Goal: Task Accomplishment & Management: Use online tool/utility

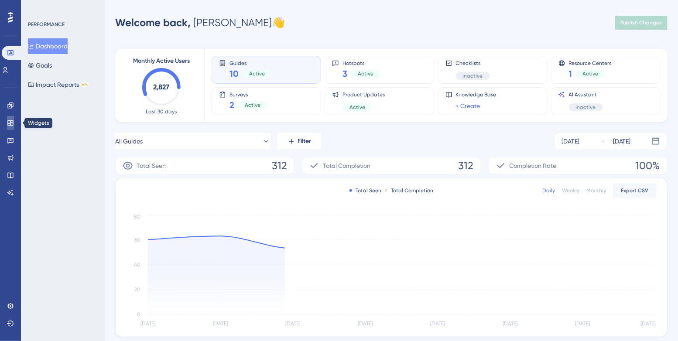
click at [8, 129] on link at bounding box center [10, 123] width 7 height 14
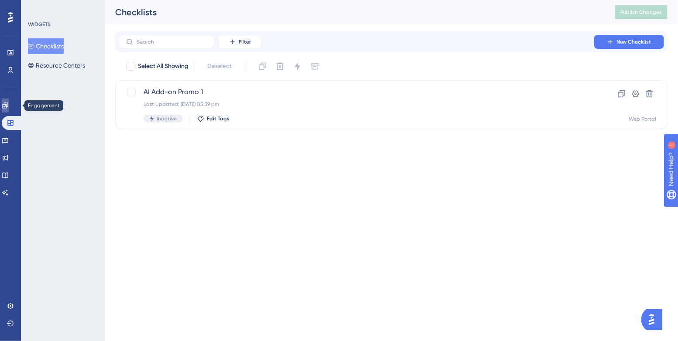
click at [9, 111] on link at bounding box center [5, 106] width 7 height 14
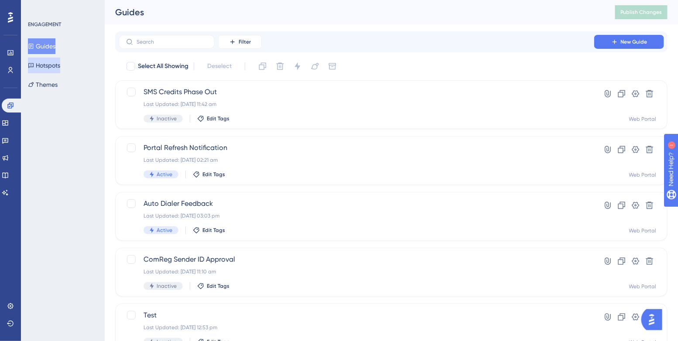
click at [46, 66] on button "Hotspots" at bounding box center [44, 66] width 32 height 16
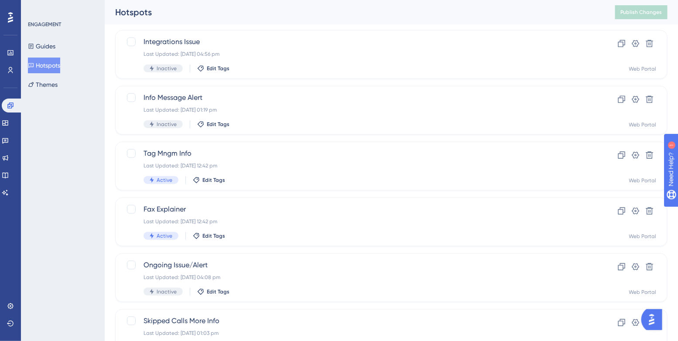
scroll to position [218, 0]
click at [337, 113] on div "Info Message Alert Last Updated: 12 Dec 2024 01:19 pm Inactive Edit Tags" at bounding box center [356, 110] width 426 height 36
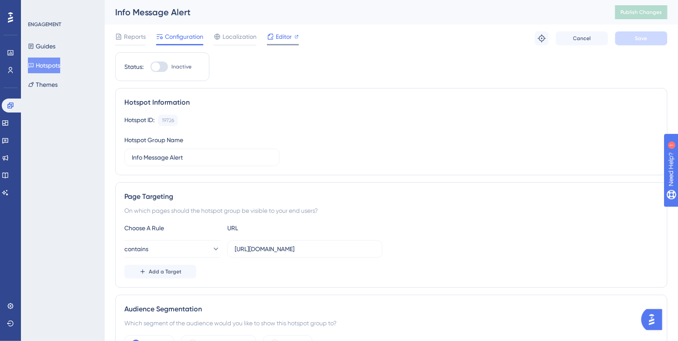
click at [284, 34] on span "Editor" at bounding box center [284, 36] width 16 height 10
click at [168, 69] on label "Inactive" at bounding box center [170, 66] width 41 height 10
click at [150, 67] on input "Inactive" at bounding box center [150, 67] width 0 height 0
checkbox input "true"
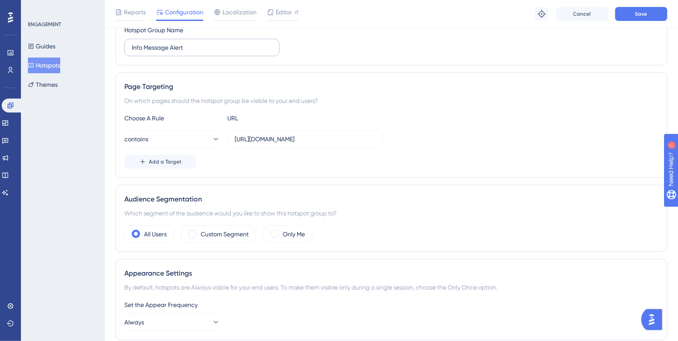
scroll to position [131, 0]
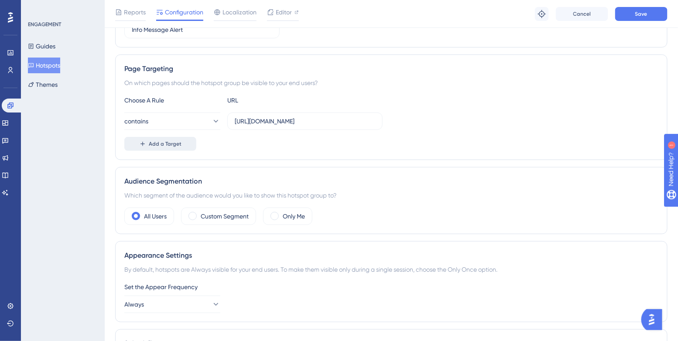
click at [188, 147] on button "Add a Target" at bounding box center [160, 144] width 72 height 14
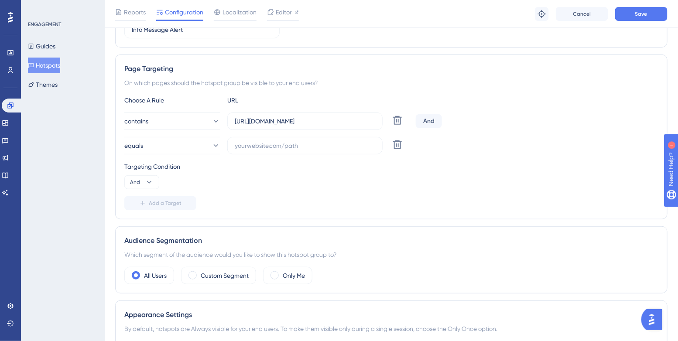
click at [424, 118] on div "And" at bounding box center [429, 121] width 26 height 14
click at [136, 187] on button "And" at bounding box center [141, 182] width 35 height 14
click at [139, 219] on span "Or" at bounding box center [136, 224] width 7 height 10
click at [287, 123] on input "https://app.nuacom.ie/" at bounding box center [305, 121] width 140 height 10
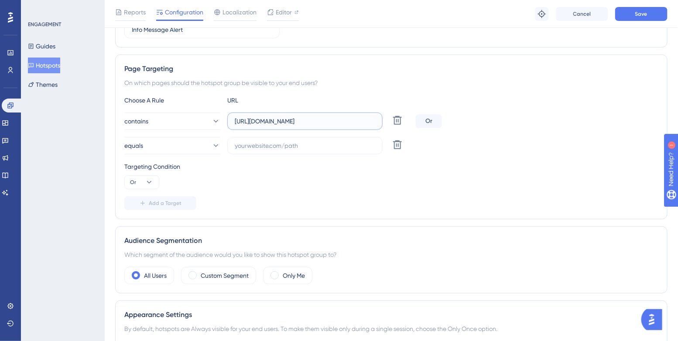
click at [287, 123] on input "https://app.nuacom.ie/" at bounding box center [305, 121] width 140 height 10
click at [288, 143] on input "text" at bounding box center [305, 146] width 140 height 10
paste input "https://app.nuacom.ie/"
click at [298, 145] on input "https://app.nuacom.ie/" at bounding box center [305, 146] width 140 height 10
type input "https://app.nuacom.com/"
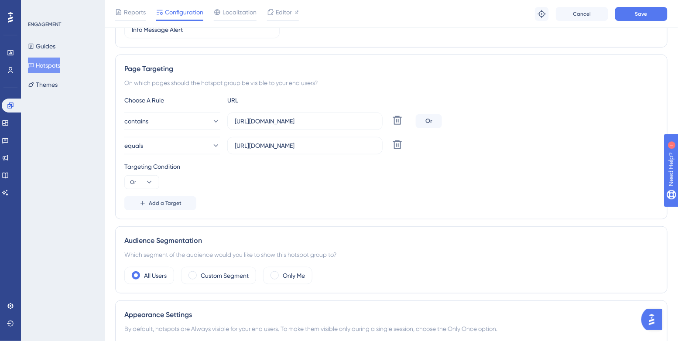
click at [325, 194] on div "Choose A Rule URL contains https://app.nuacom.ie/ Delete Or equals https://app.…" at bounding box center [391, 152] width 534 height 115
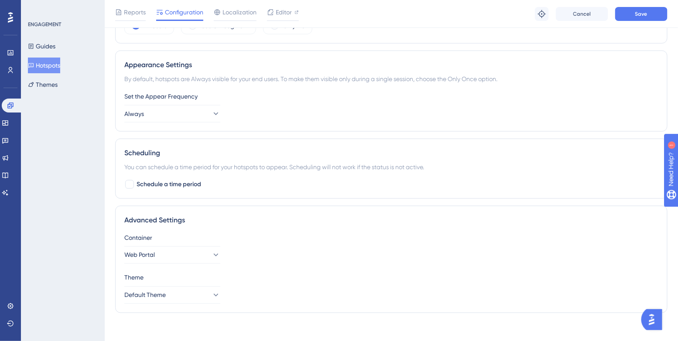
scroll to position [387, 0]
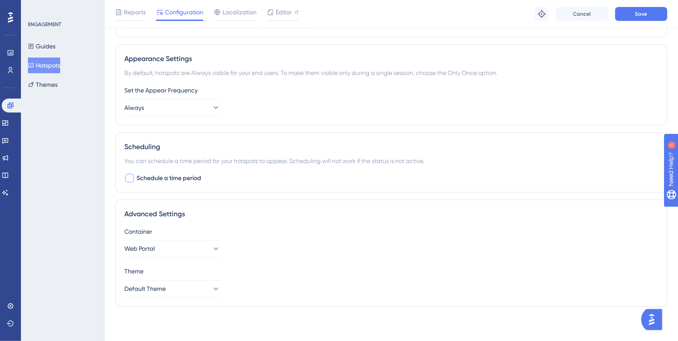
click at [151, 176] on span "Schedule a time period" at bounding box center [169, 178] width 65 height 10
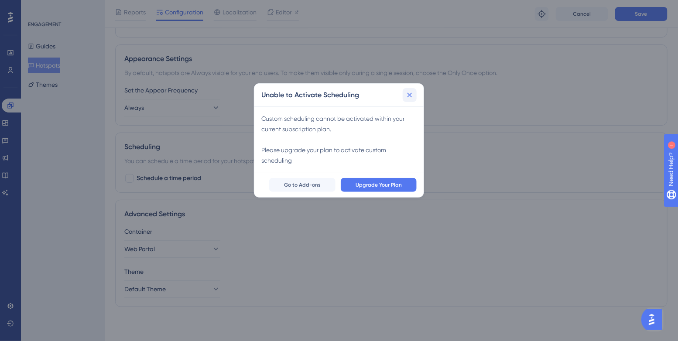
click at [410, 94] on icon at bounding box center [409, 95] width 9 height 9
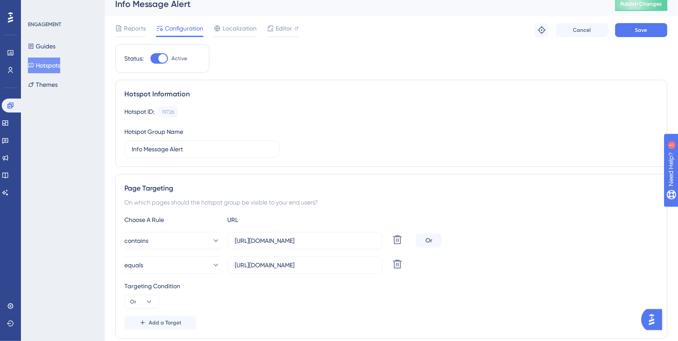
scroll to position [0, 0]
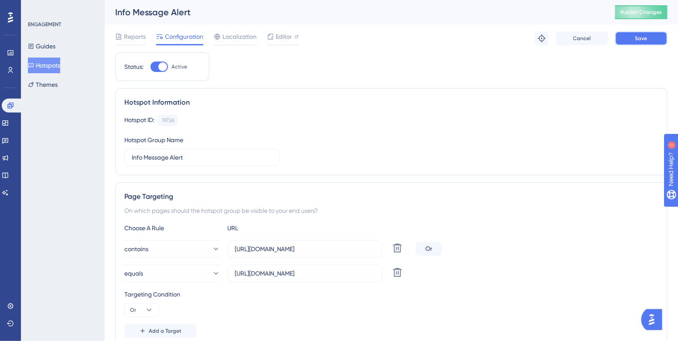
click at [624, 37] on button "Save" at bounding box center [641, 38] width 52 height 14
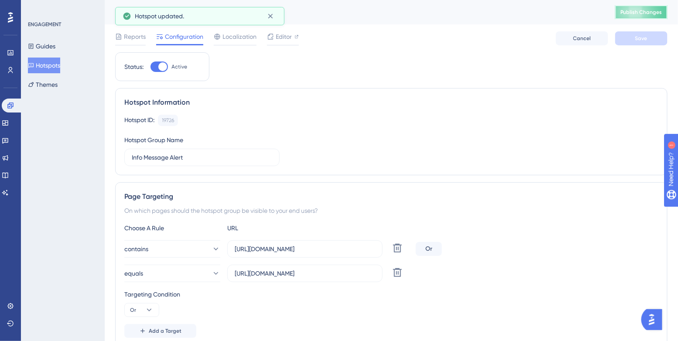
click at [627, 14] on span "Publish Changes" at bounding box center [641, 12] width 42 height 7
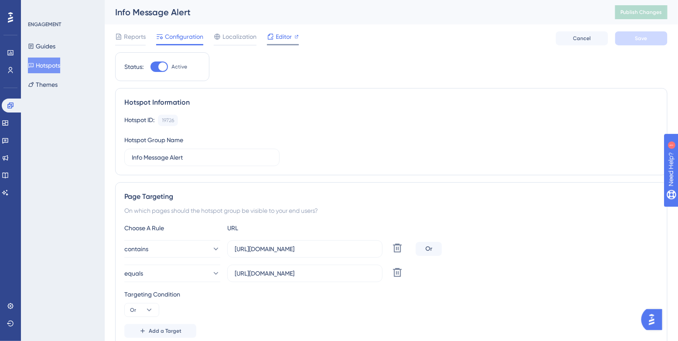
click at [272, 39] on icon at bounding box center [271, 37] width 6 height 6
click at [629, 13] on span "Publish Changes" at bounding box center [641, 12] width 42 height 7
